Goal: Task Accomplishment & Management: Complete application form

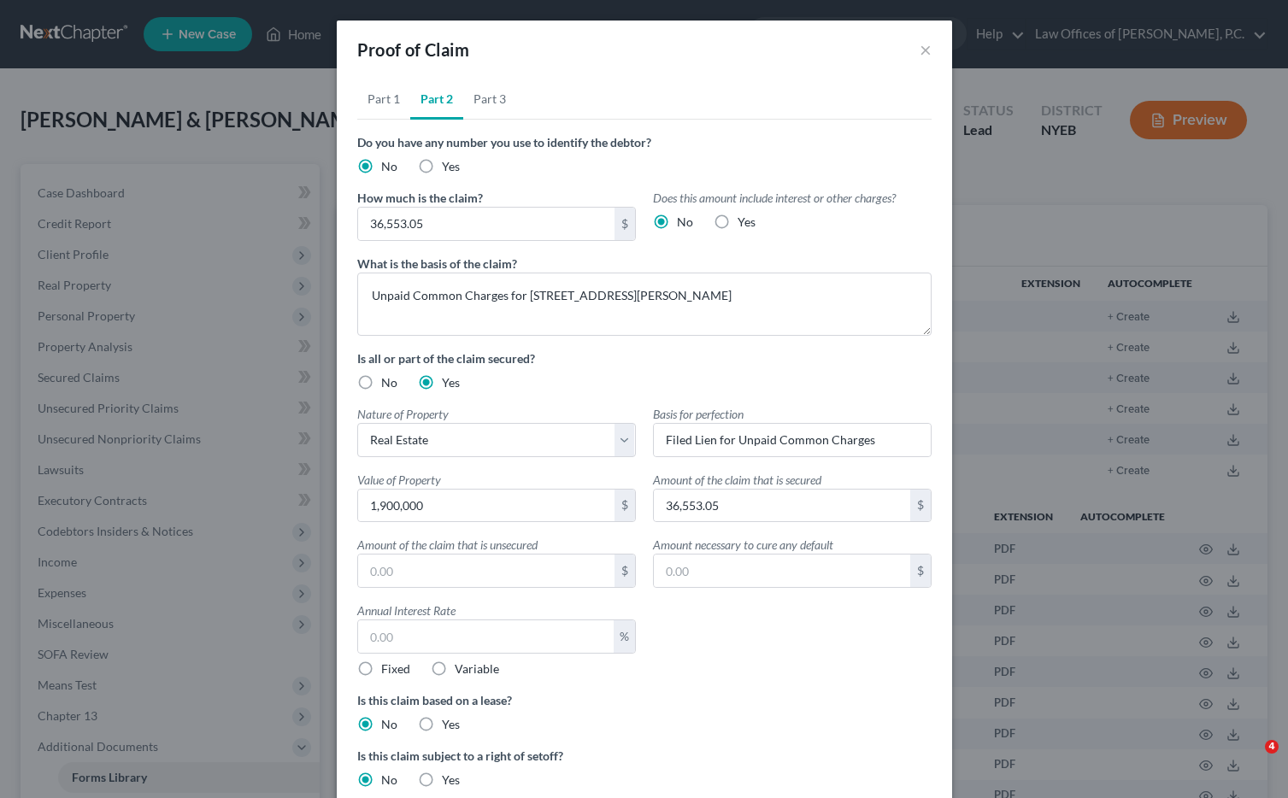
select select "0"
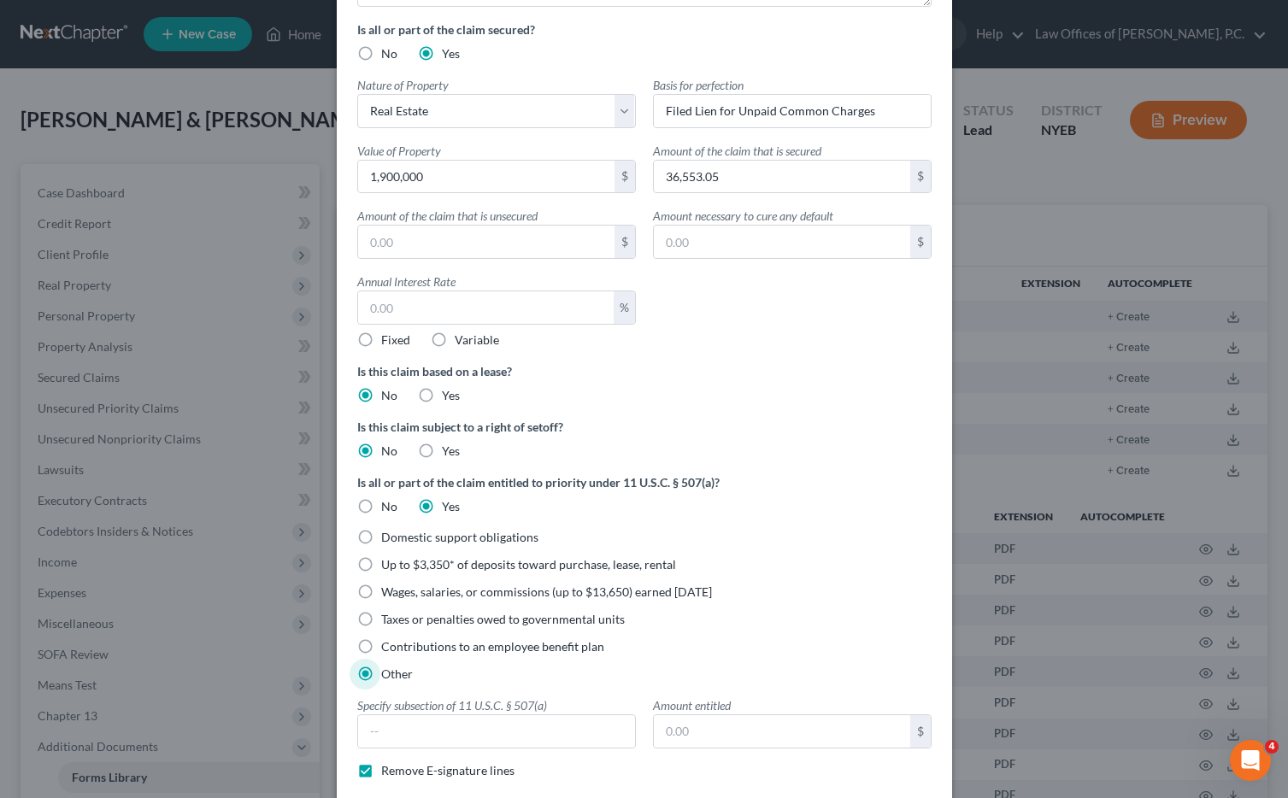
click at [381, 505] on label "No" at bounding box center [389, 506] width 16 height 17
click at [388, 505] on input "No" at bounding box center [393, 503] width 11 height 11
radio input "true"
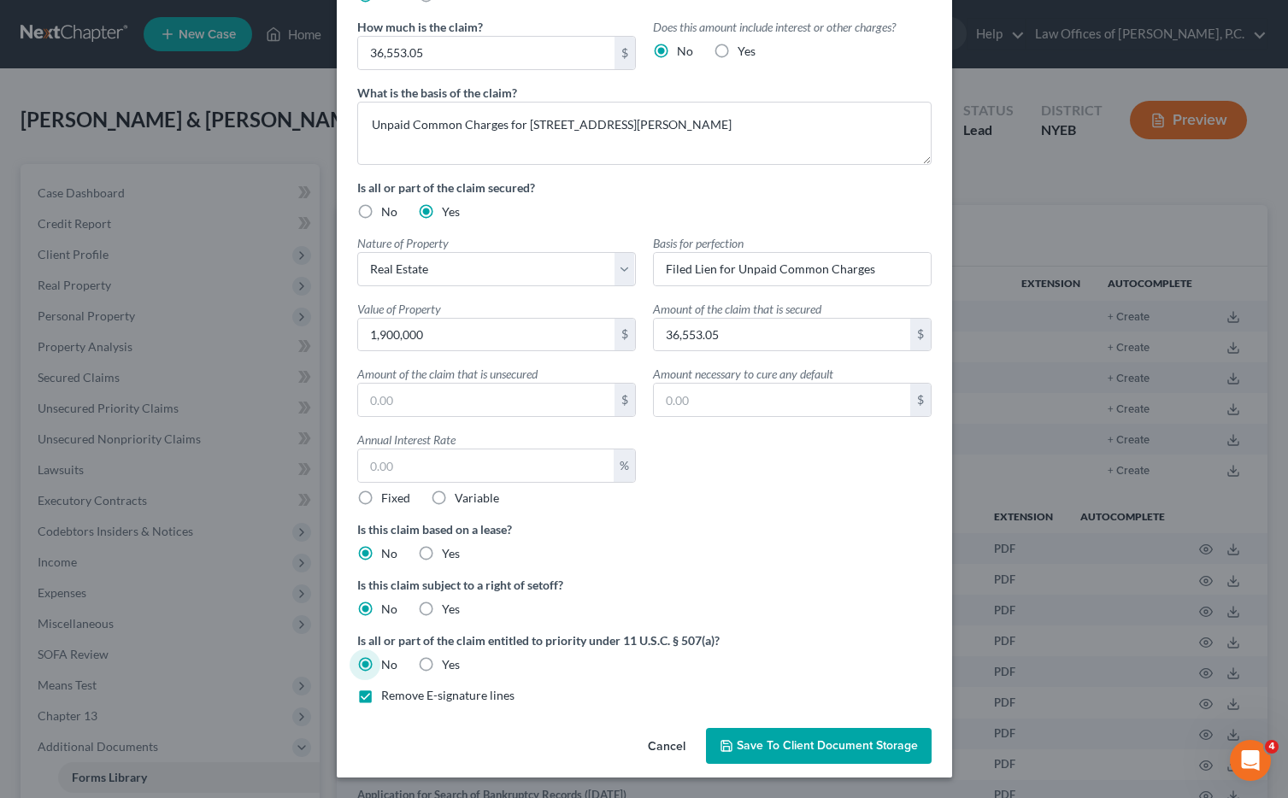
scroll to position [170, 0]
drag, startPoint x: 433, startPoint y: 337, endPoint x: 439, endPoint y: 330, distance: 9.1
click at [439, 330] on input "1,900,000" at bounding box center [486, 336] width 256 height 32
type input "0"
type input "1,900,000"
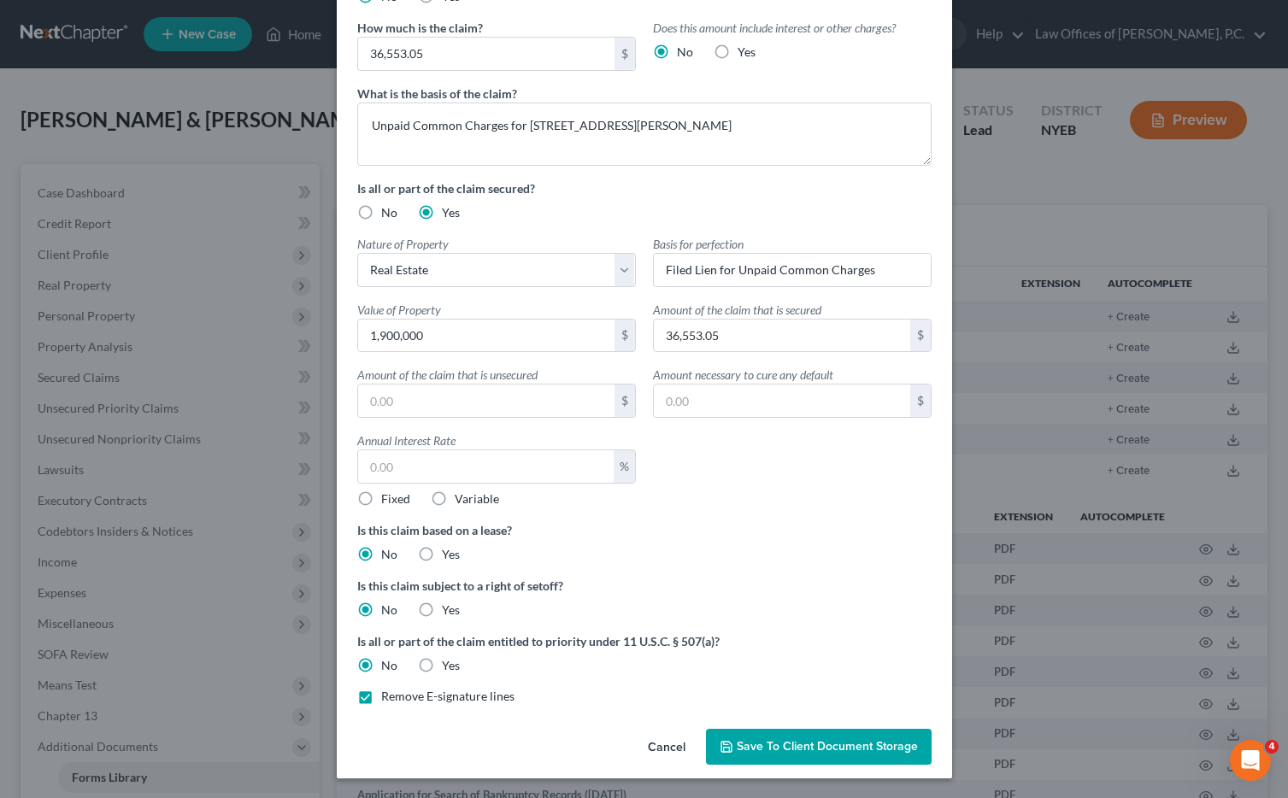
click at [723, 509] on div "Nature of Property Select Real Estate Motor Vehicle Other Describe Basis for pe…" at bounding box center [644, 378] width 591 height 286
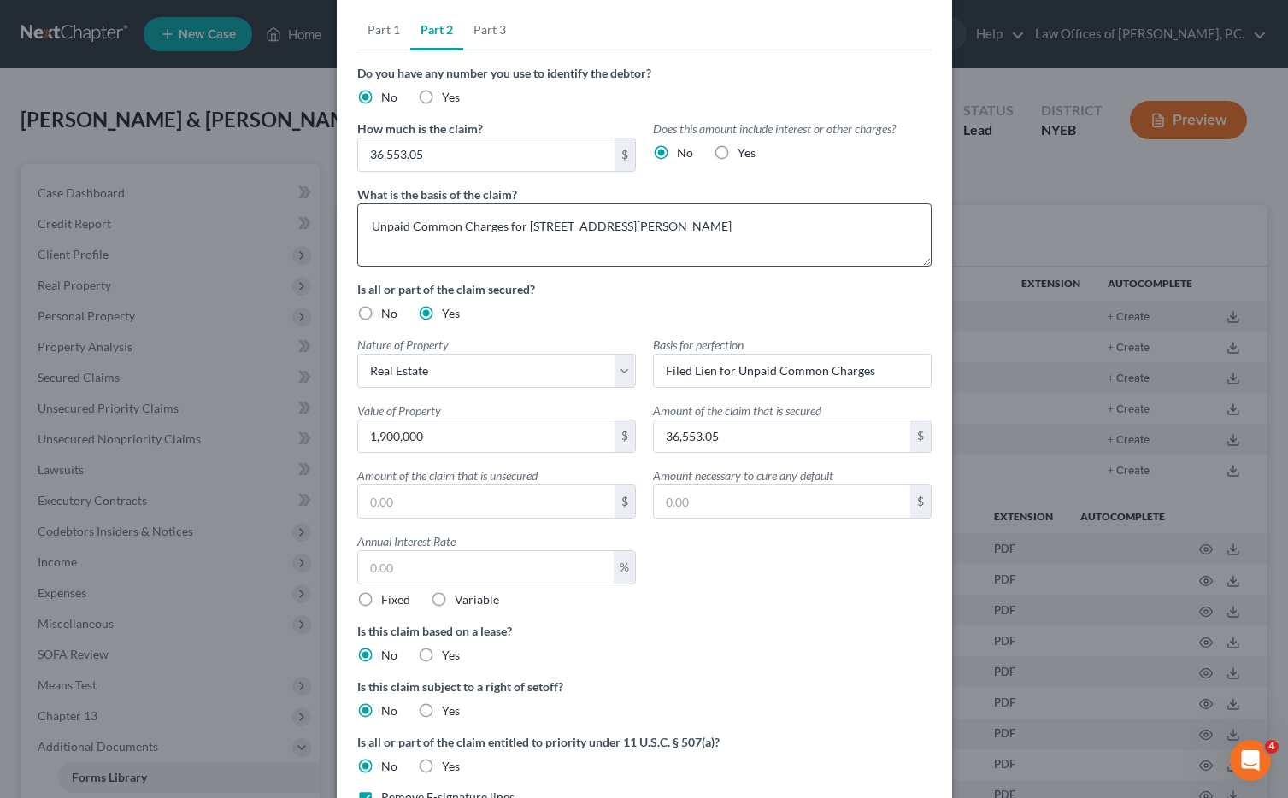
scroll to position [0, 0]
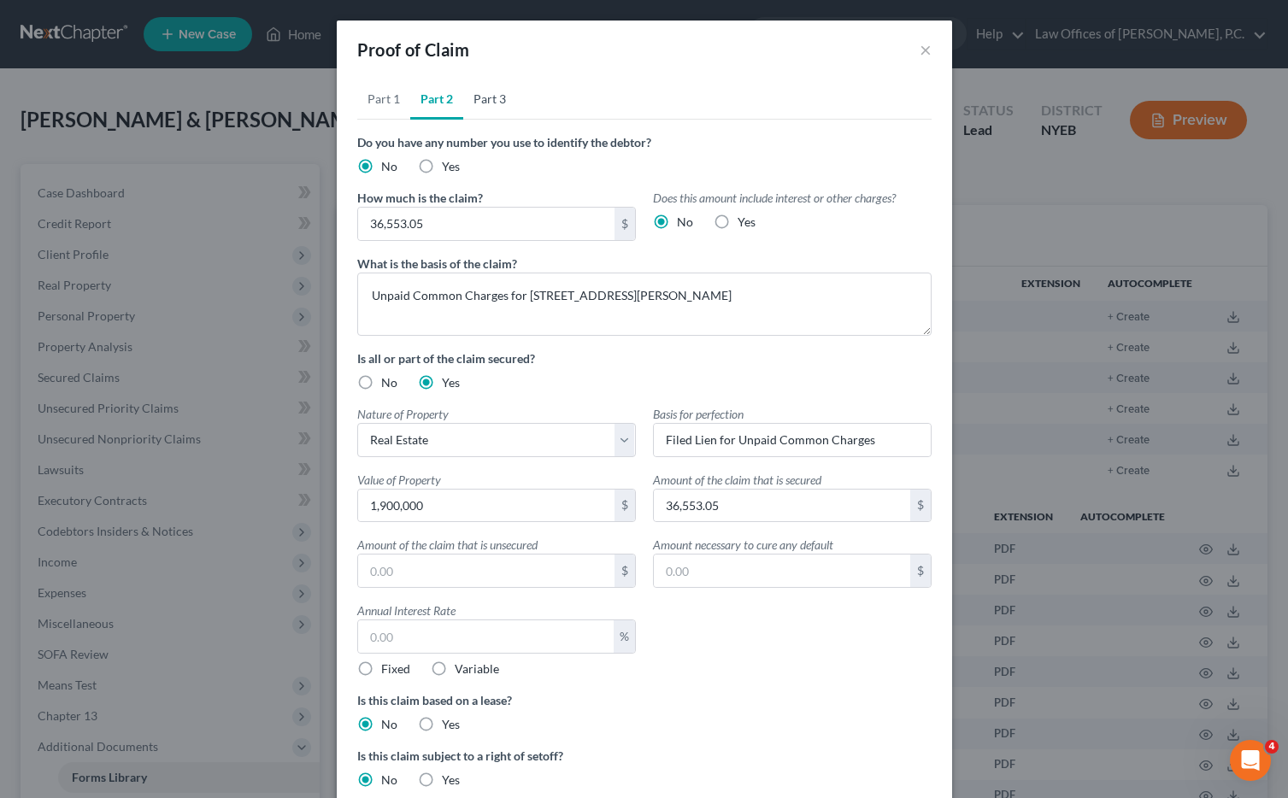
click at [497, 98] on link "Part 3" at bounding box center [489, 99] width 53 height 41
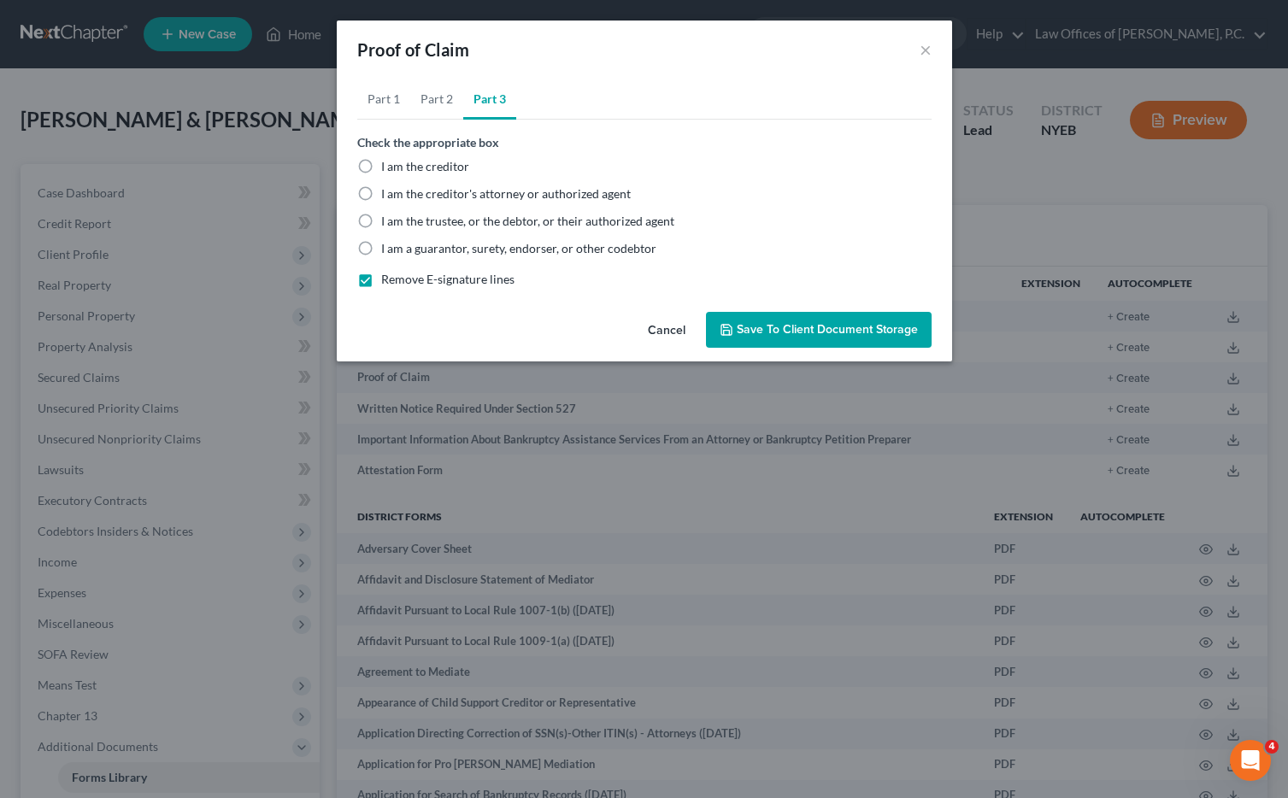
click at [381, 168] on label "I am the creditor" at bounding box center [425, 166] width 88 height 17
click at [388, 168] on input "I am the creditor" at bounding box center [393, 163] width 11 height 11
radio input "true"
click at [381, 279] on label "Remove E-signature lines" at bounding box center [447, 279] width 133 height 17
click at [388, 279] on input "Remove E-signature lines" at bounding box center [393, 276] width 11 height 11
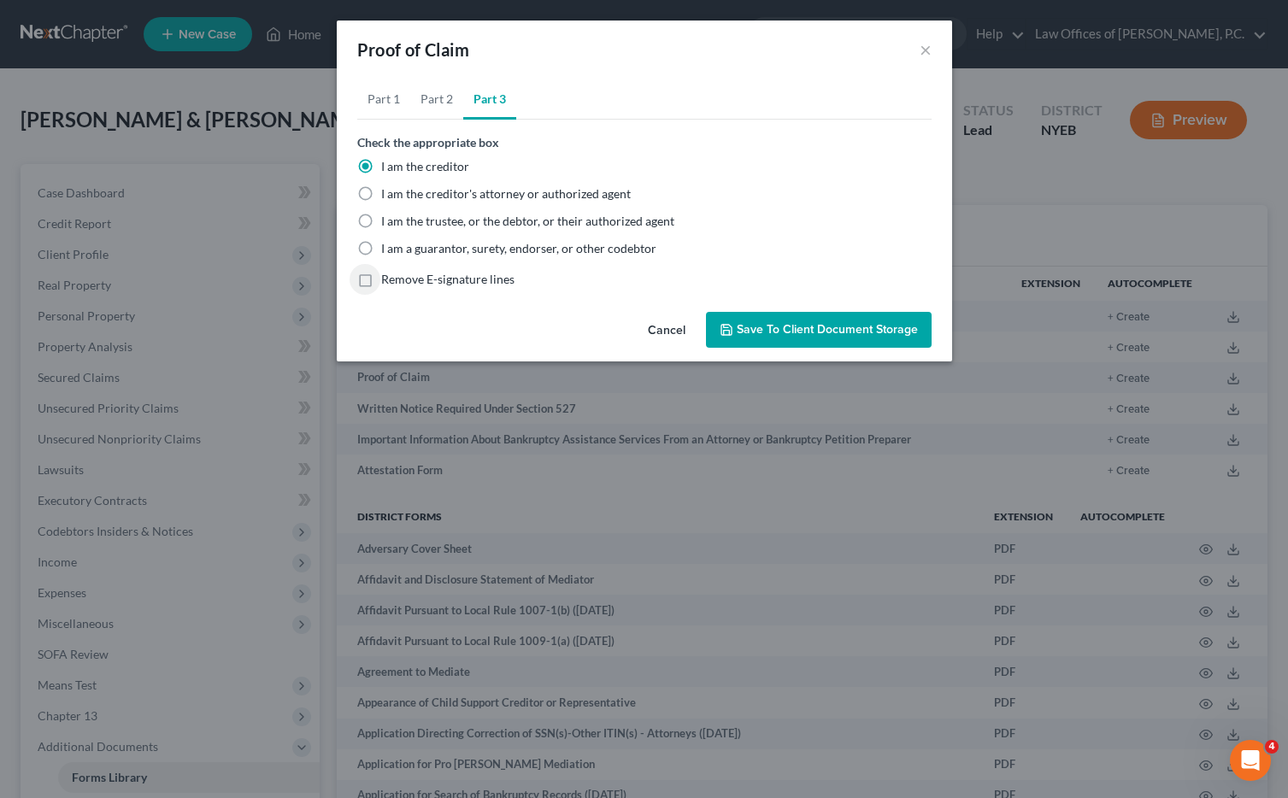
click at [381, 279] on label "Remove E-signature lines" at bounding box center [447, 279] width 133 height 17
click at [388, 279] on input "Remove E-signature lines" at bounding box center [393, 276] width 11 height 11
checkbox input "true"
click at [803, 333] on span "Save to Client Document Storage" at bounding box center [827, 329] width 181 height 15
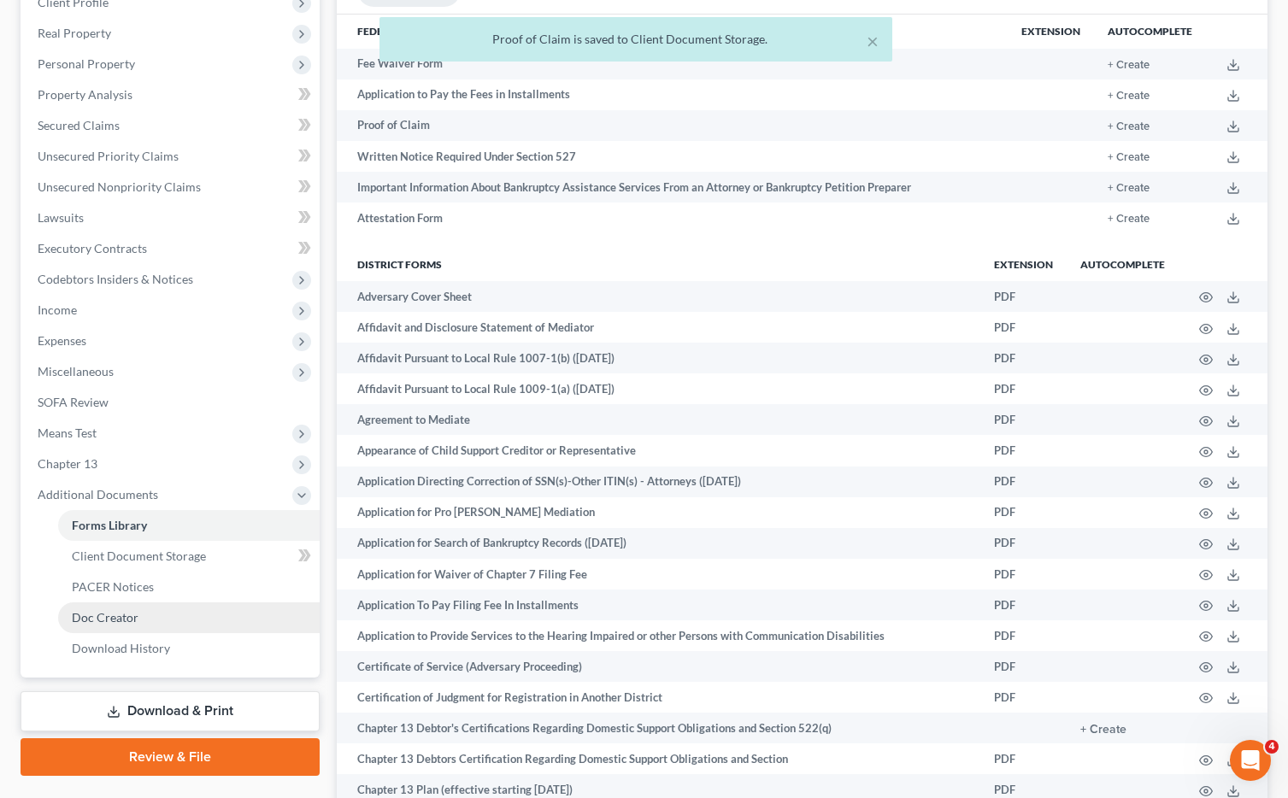
scroll to position [315, 0]
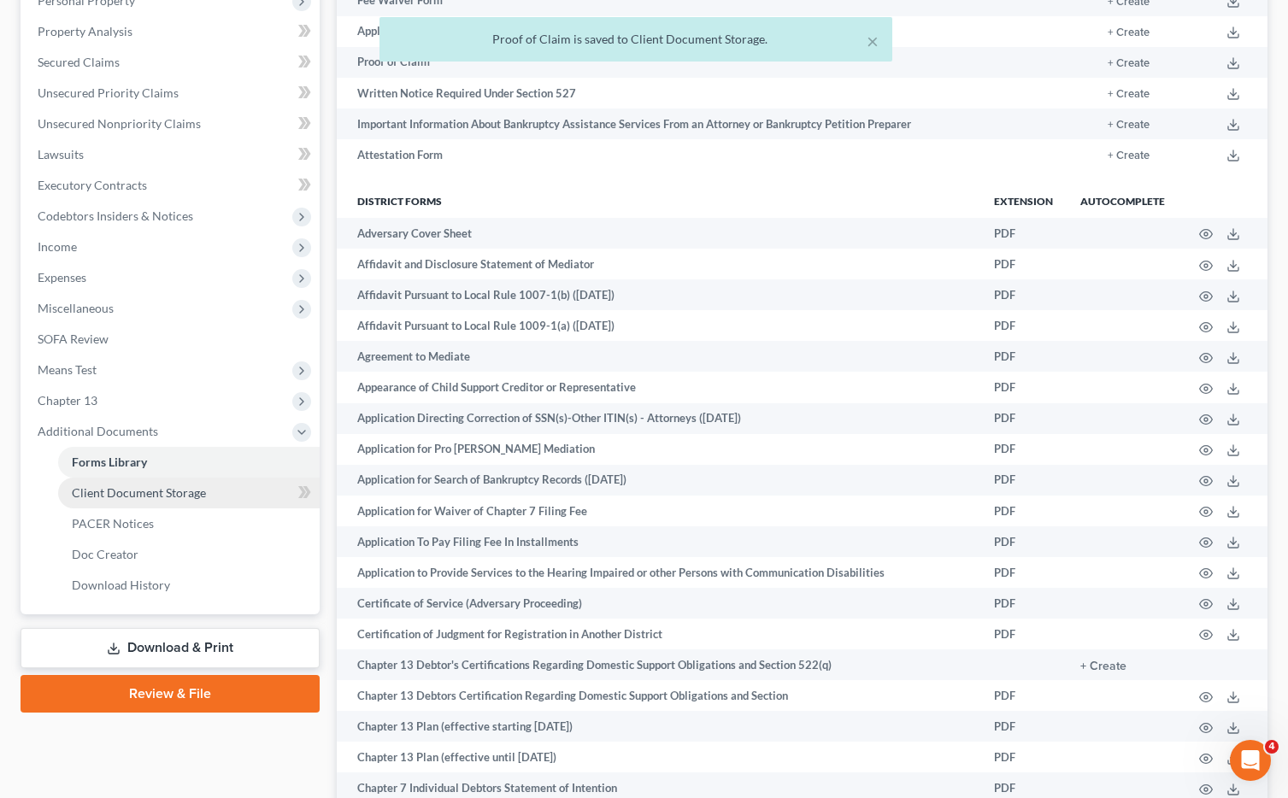
click at [179, 488] on span "Client Document Storage" at bounding box center [139, 492] width 134 height 15
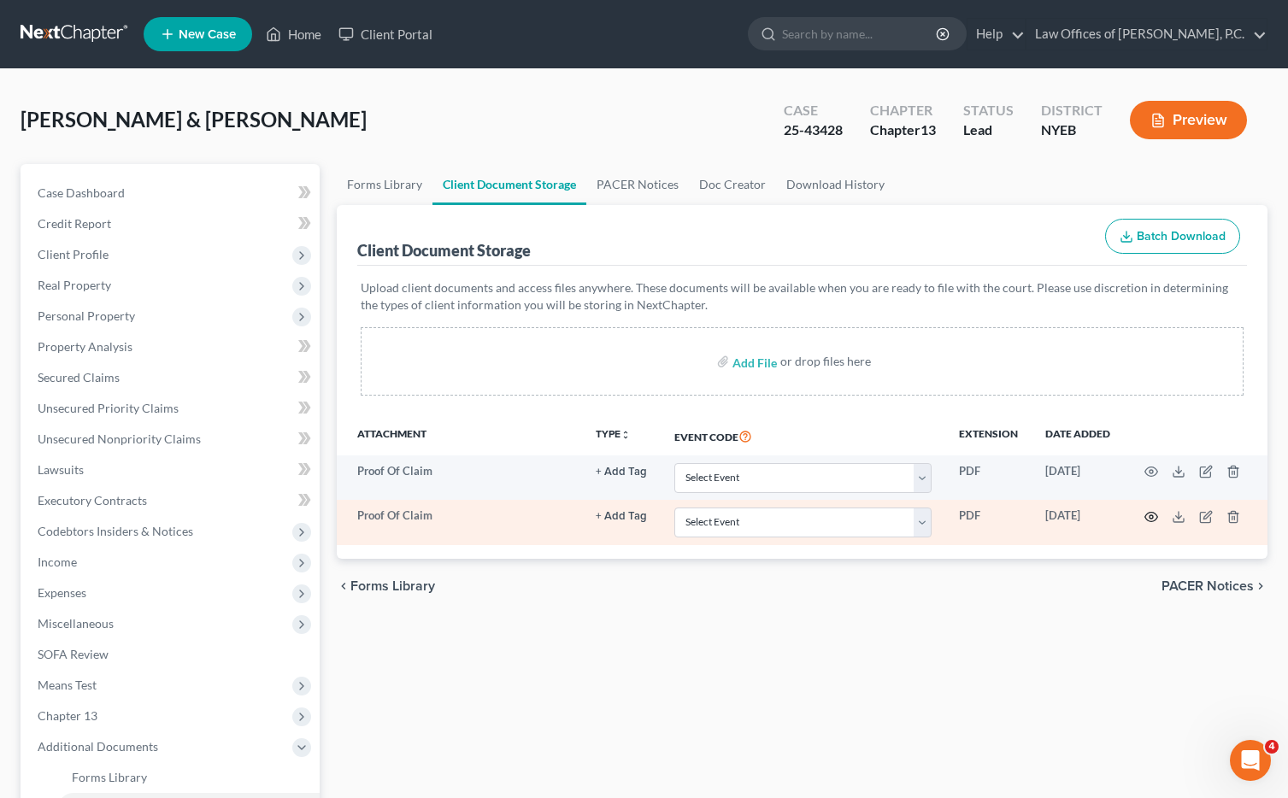
click at [1150, 512] on icon "button" at bounding box center [1151, 517] width 14 height 14
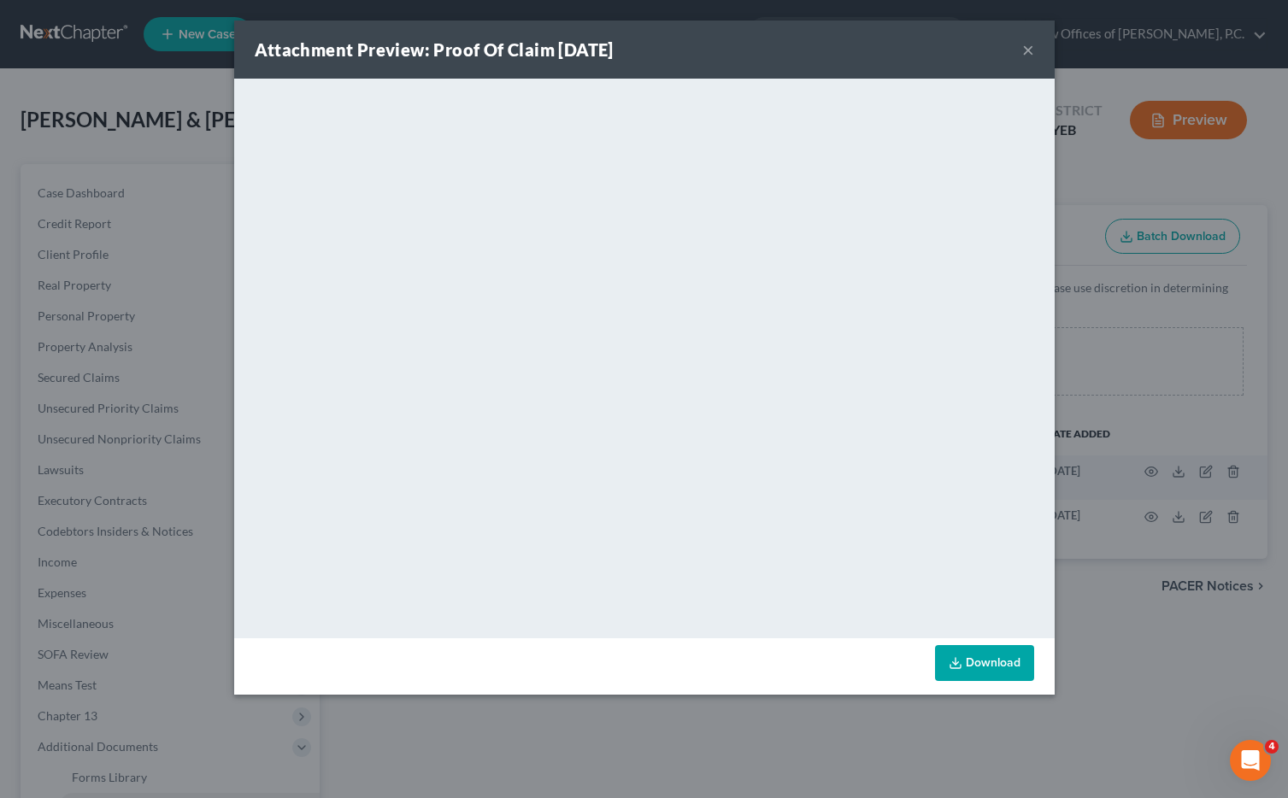
click at [974, 665] on link "Download" at bounding box center [984, 663] width 99 height 36
